Goal: Communication & Community: Answer question/provide support

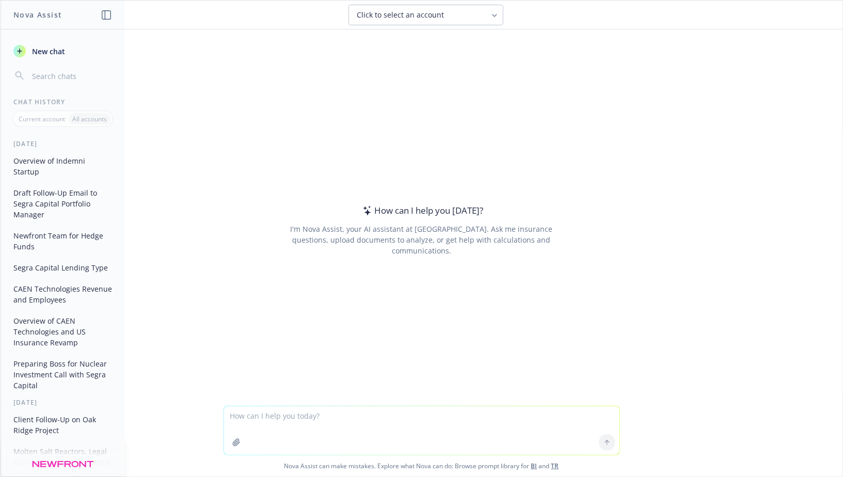
click at [417, 420] on textarea at bounding box center [421, 430] width 395 height 49
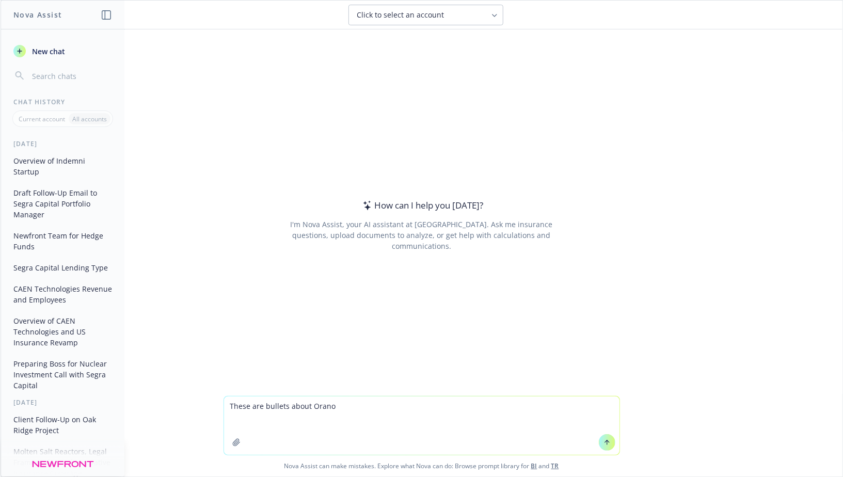
paste textarea "Decommissioning Services - Bethesda Dismantling and cleaning up shutdown nuclea…"
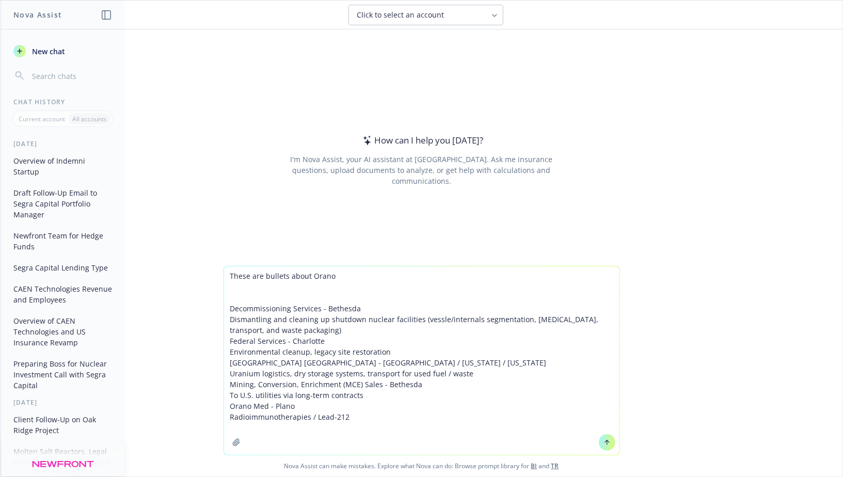
click at [375, 420] on textarea "These are bullets about Orano Decommissioning Services - Bethesda Dismantling a…" at bounding box center [421, 360] width 395 height 188
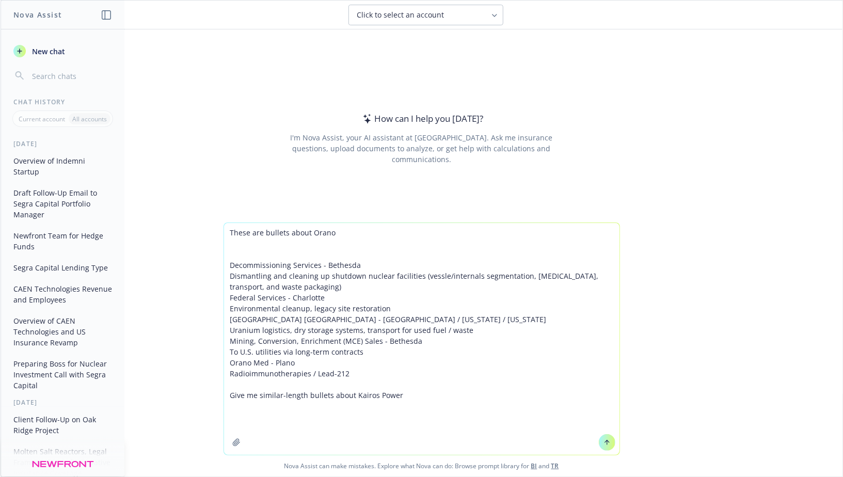
paste textarea "[URL][DOMAIN_NAME]"
type textarea "These are bullets about Orano Decommissioning Services - Bethesda Dismantling a…"
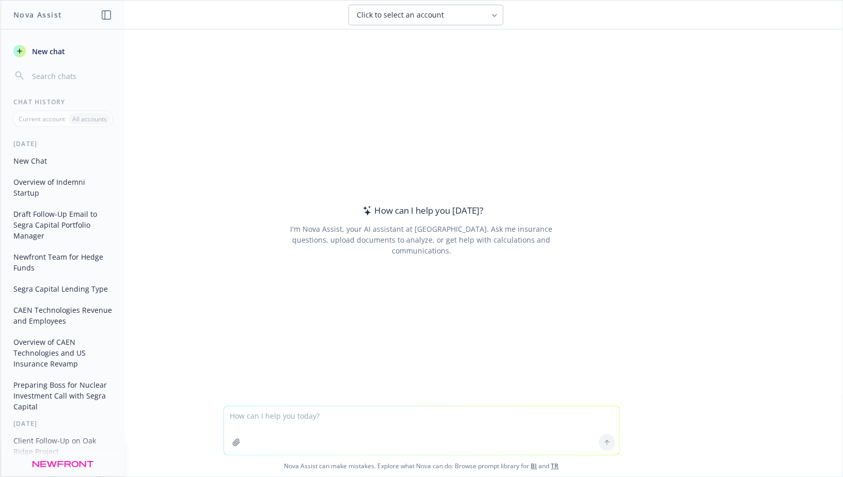
click at [56, 181] on button "Overview of Indemni Startup" at bounding box center [62, 187] width 107 height 28
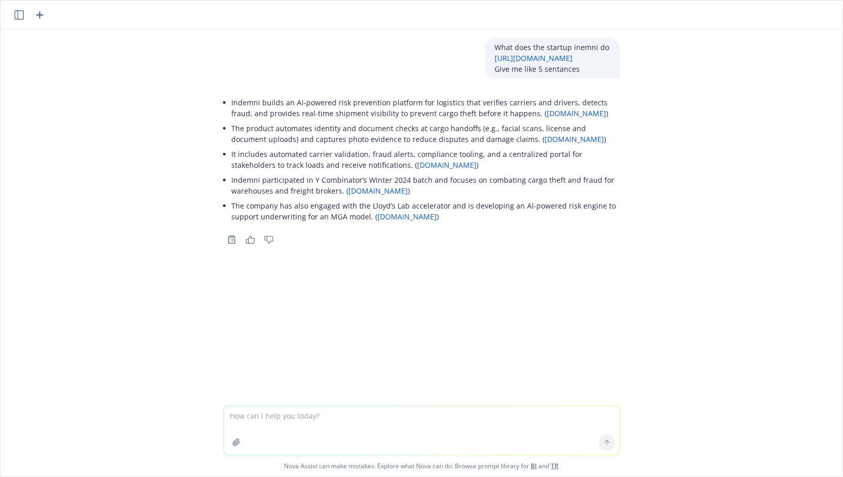
click at [18, 20] on button "button" at bounding box center [19, 15] width 12 height 12
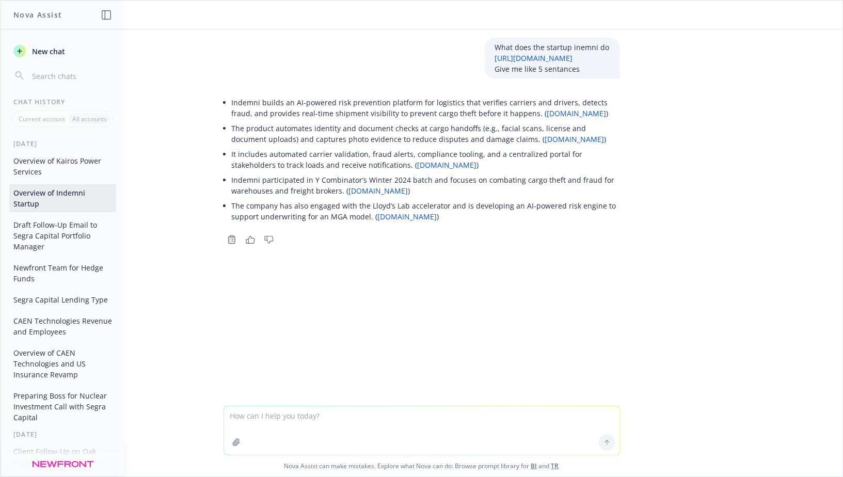
click at [56, 162] on button "Overview of Kairos Power Services" at bounding box center [62, 166] width 107 height 28
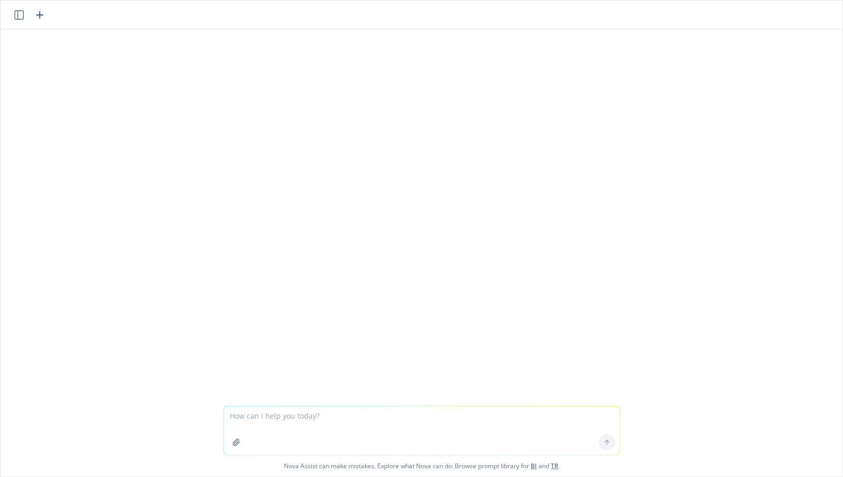
scroll to position [10, 0]
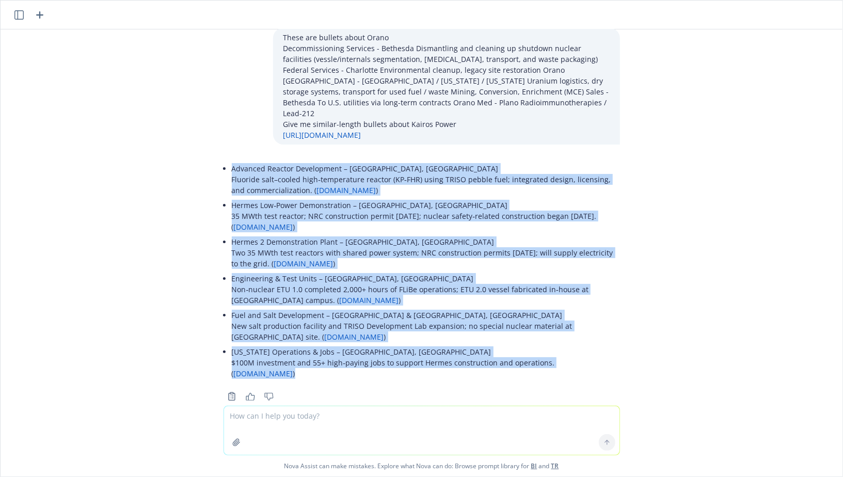
drag, startPoint x: 233, startPoint y: 156, endPoint x: 651, endPoint y: 355, distance: 462.4
click at [651, 355] on div "These are bullets about Orano Decommissioning Services - Bethesda Dismantling a…" at bounding box center [422, 217] width 842 height 376
copy ul "Loremips Dolorsi Ametconsect – Adipisc, EL Seddoeiu temp–incidi utla‑etdolorema…"
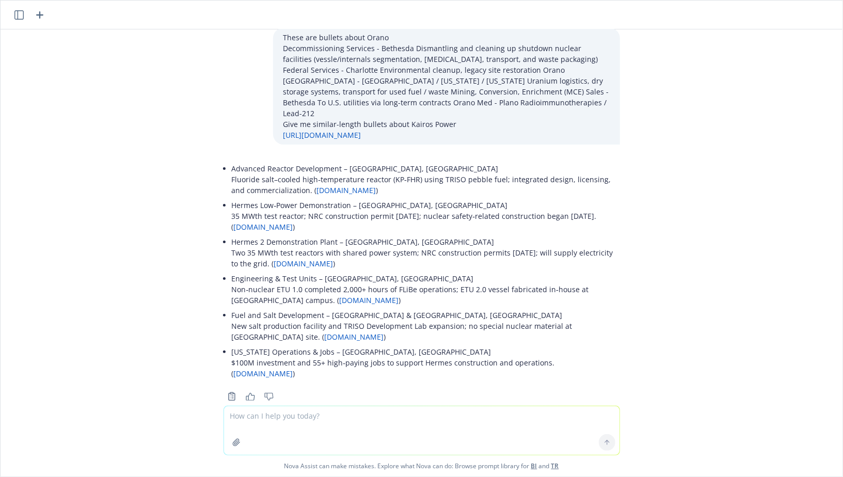
click at [406, 273] on p "Engineering & Test Units – [GEOGRAPHIC_DATA], [GEOGRAPHIC_DATA] Non‑nuclear ETU…" at bounding box center [426, 289] width 388 height 33
click at [294, 203] on p "Hermes Low‑Power Demonstration – [GEOGRAPHIC_DATA], [GEOGRAPHIC_DATA] 35 MWth t…" at bounding box center [426, 216] width 388 height 33
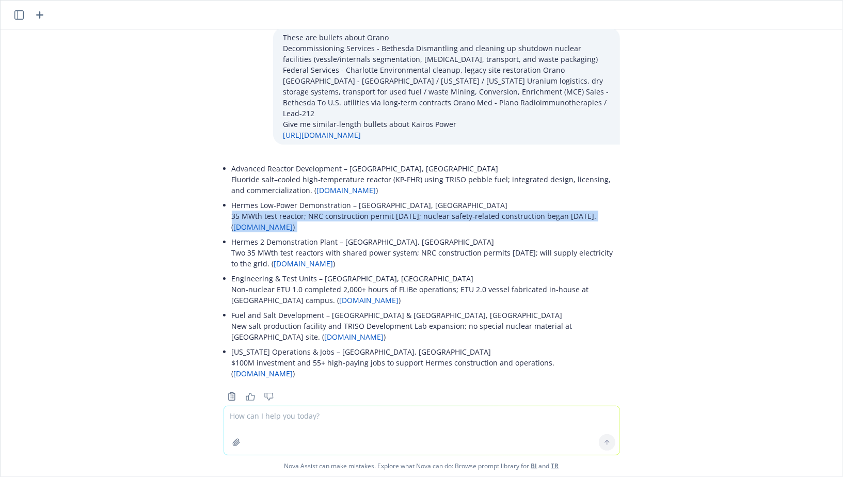
click at [294, 203] on p "Hermes Low‑Power Demonstration – [GEOGRAPHIC_DATA], [GEOGRAPHIC_DATA] 35 MWth t…" at bounding box center [426, 216] width 388 height 33
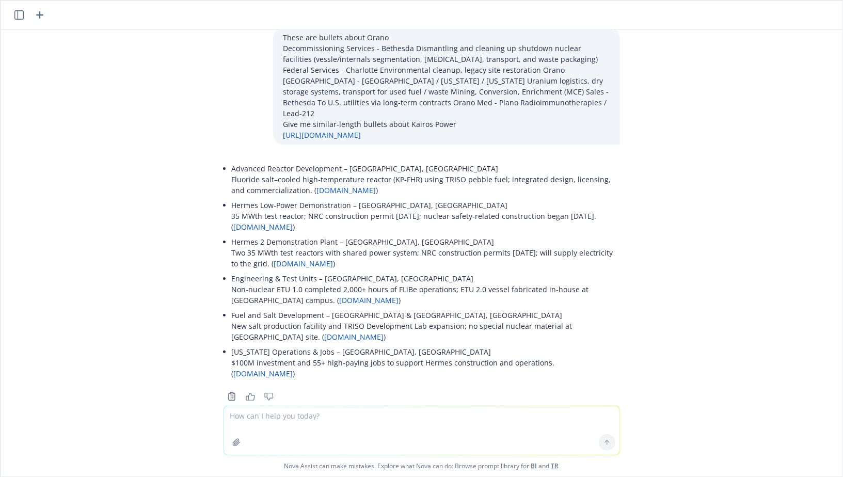
click at [277, 243] on p "Hermes 2 Demonstration Plant – [GEOGRAPHIC_DATA], [GEOGRAPHIC_DATA] Two 35 MWth…" at bounding box center [426, 252] width 388 height 33
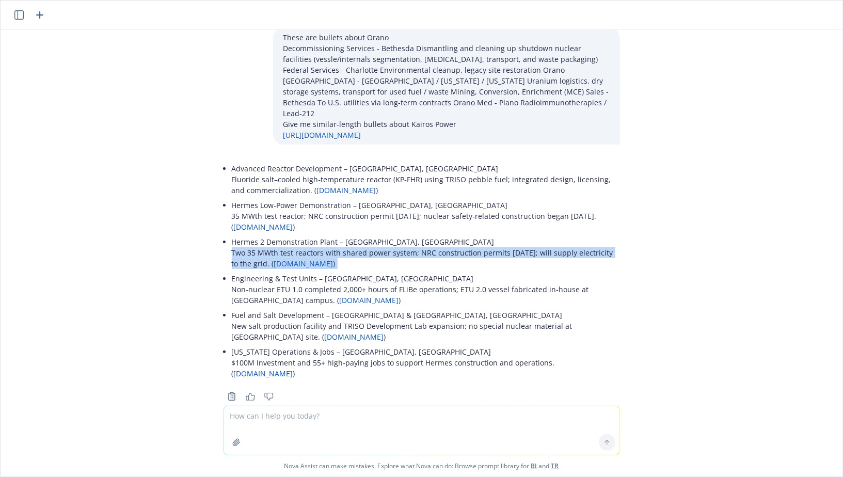
click at [277, 243] on p "Hermes 2 Demonstration Plant – [GEOGRAPHIC_DATA], [GEOGRAPHIC_DATA] Two 35 MWth…" at bounding box center [426, 252] width 388 height 33
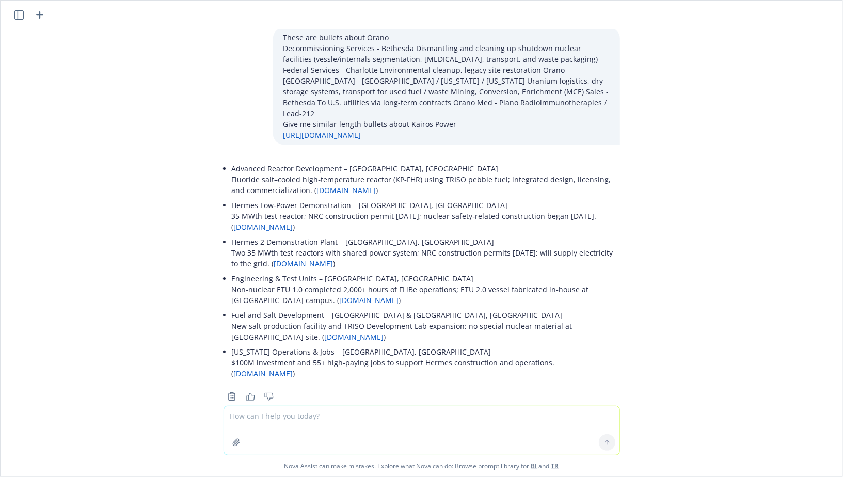
click at [272, 243] on p "Hermes 2 Demonstration Plant – [GEOGRAPHIC_DATA], [GEOGRAPHIC_DATA] Two 35 MWth…" at bounding box center [426, 252] width 388 height 33
